Goal: Navigation & Orientation: Find specific page/section

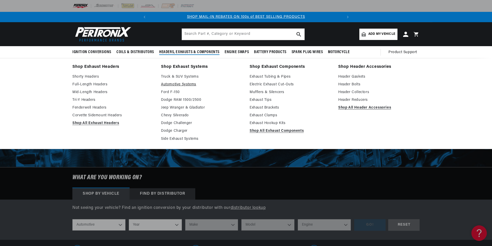
click at [187, 83] on link "Automotive Systems" at bounding box center [201, 84] width 81 height 6
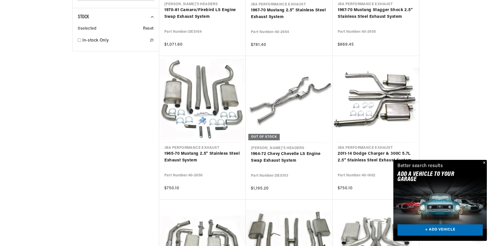
scroll to position [0, 192]
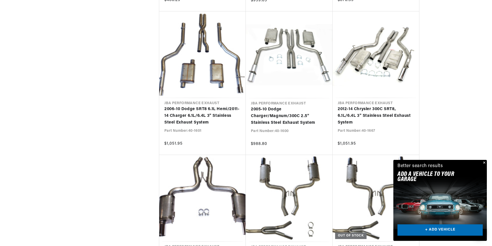
scroll to position [0, 192]
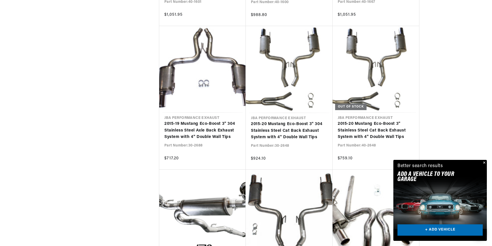
scroll to position [1314, 0]
